Goal: Task Accomplishment & Management: Use online tool/utility

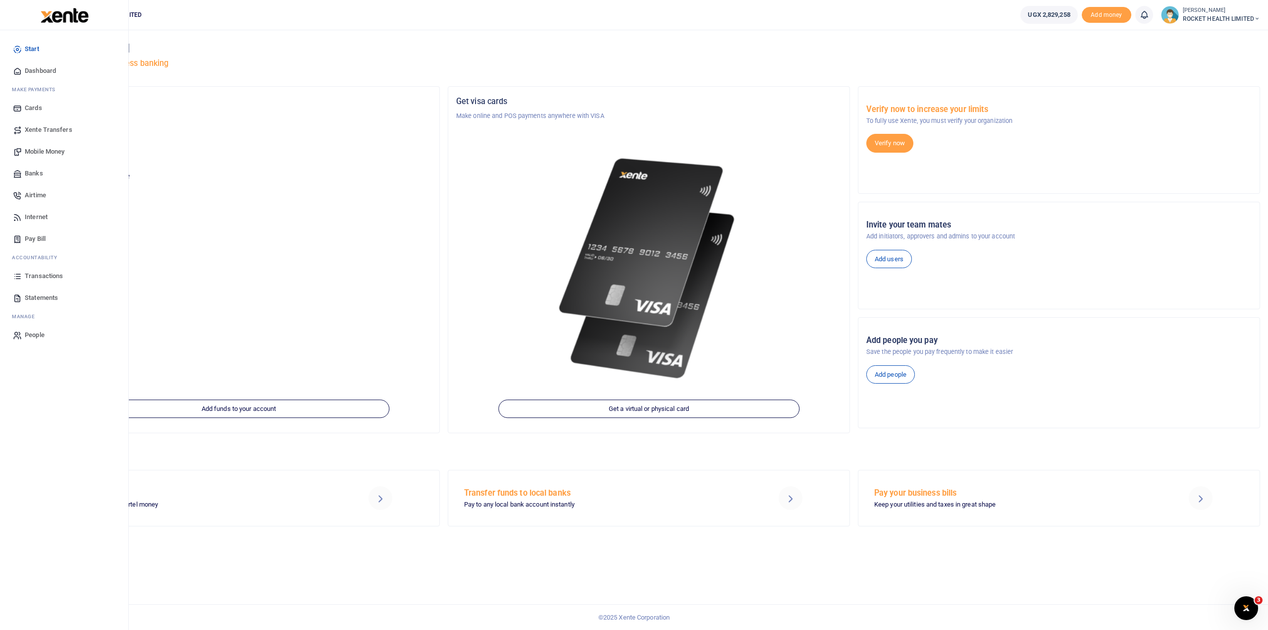
click at [45, 274] on span "Transactions" at bounding box center [44, 276] width 38 height 10
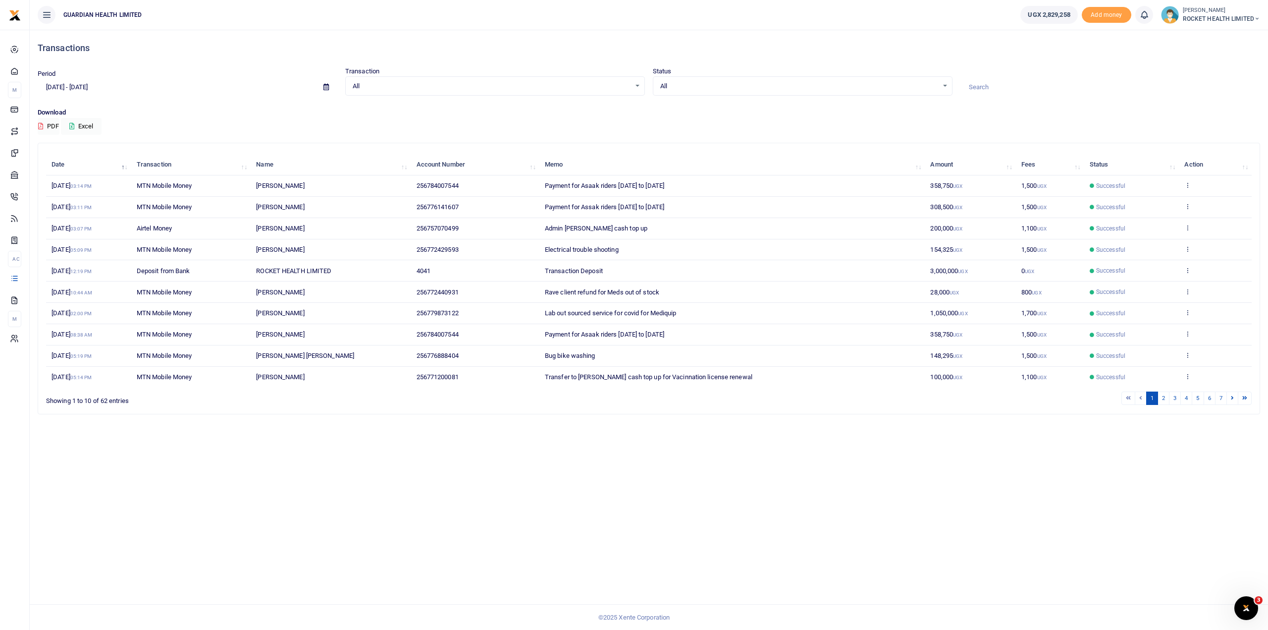
click at [327, 86] on icon at bounding box center [326, 87] width 5 height 6
click at [360, 108] on p "Download" at bounding box center [649, 113] width 1223 height 10
click at [325, 82] on span at bounding box center [326, 87] width 22 height 17
click at [324, 81] on span at bounding box center [326, 87] width 22 height 17
click at [326, 88] on icon at bounding box center [326, 87] width 5 height 6
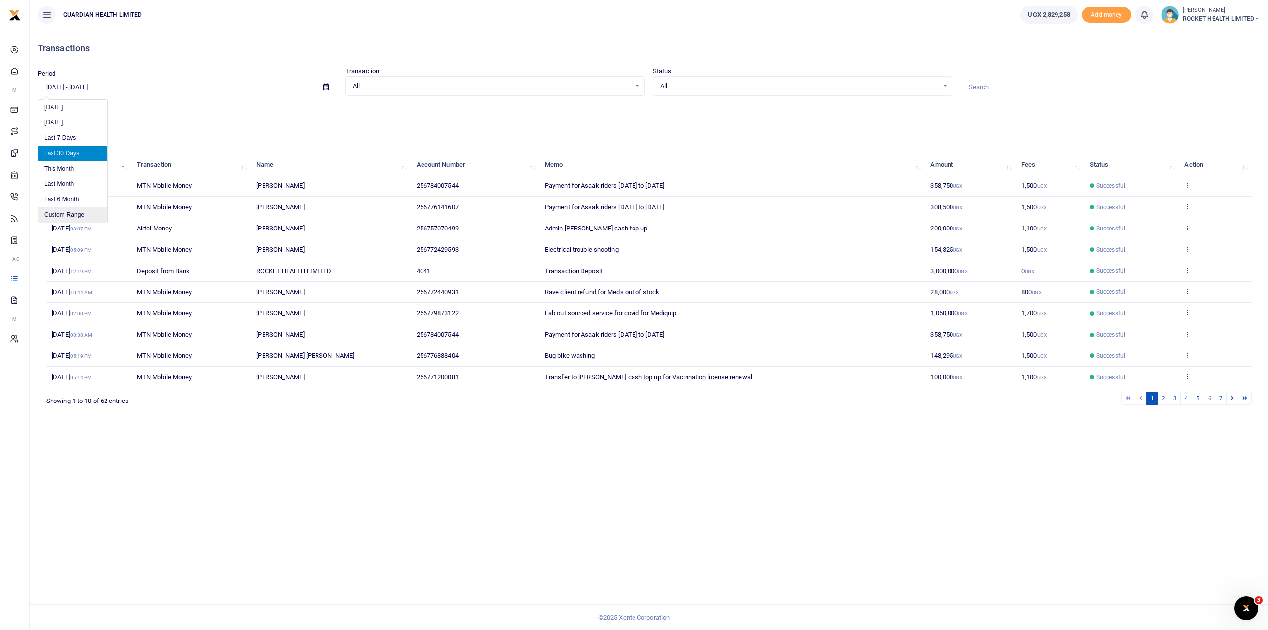
click at [98, 216] on li "Custom Range" at bounding box center [72, 214] width 69 height 15
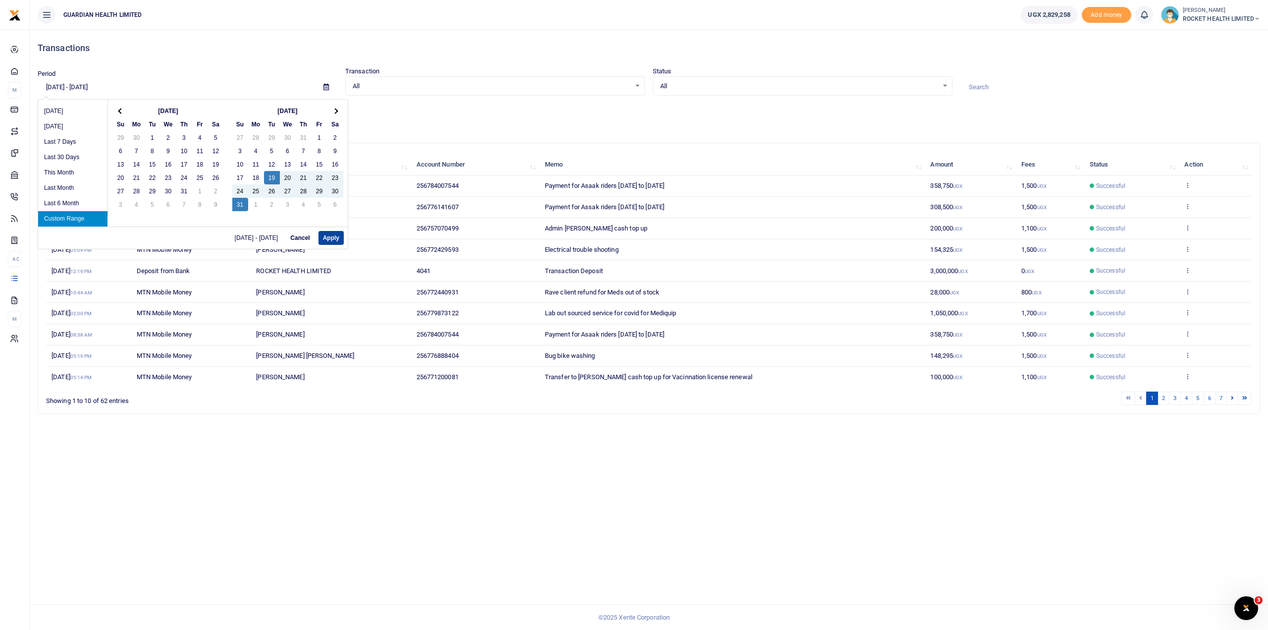
click at [328, 240] on button "Apply" at bounding box center [331, 238] width 25 height 14
type input "08/19/2025 - 08/31/2025"
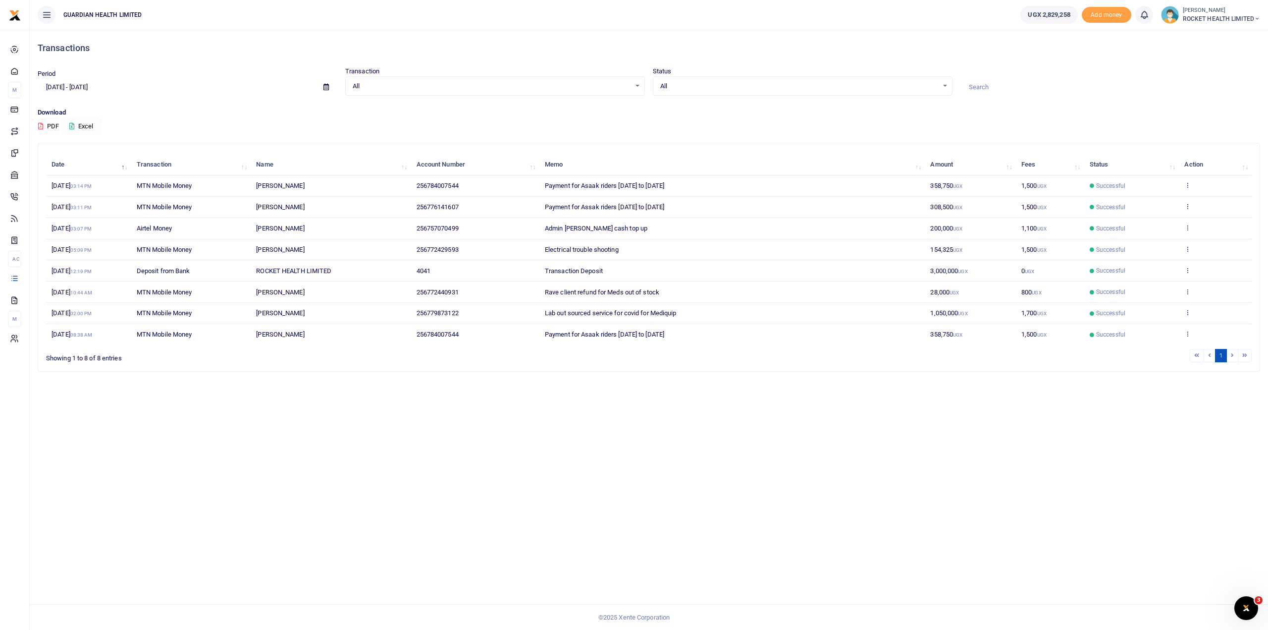
click at [89, 129] on button "Excel" at bounding box center [81, 126] width 41 height 17
